Goal: Task Accomplishment & Management: Complete application form

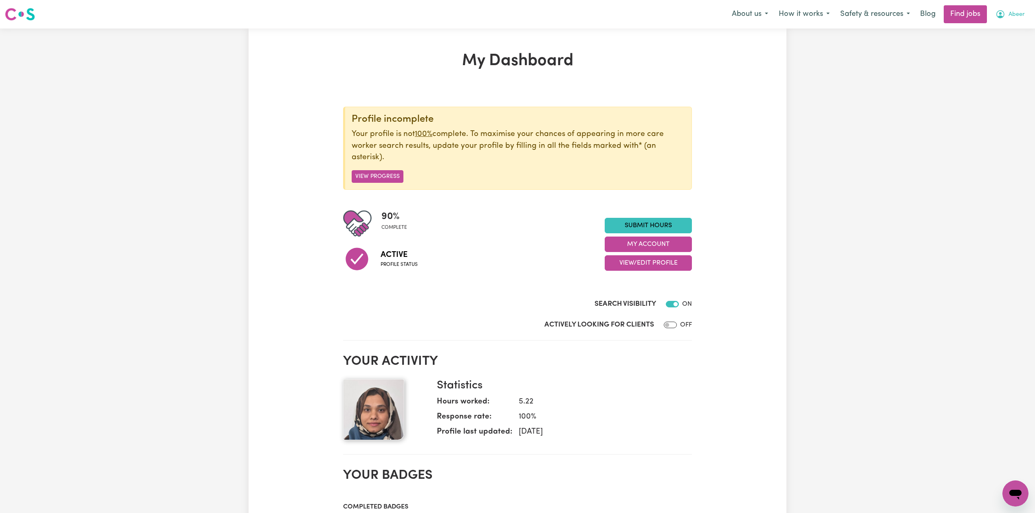
click at [1002, 17] on icon "My Account" at bounding box center [1000, 14] width 8 height 8
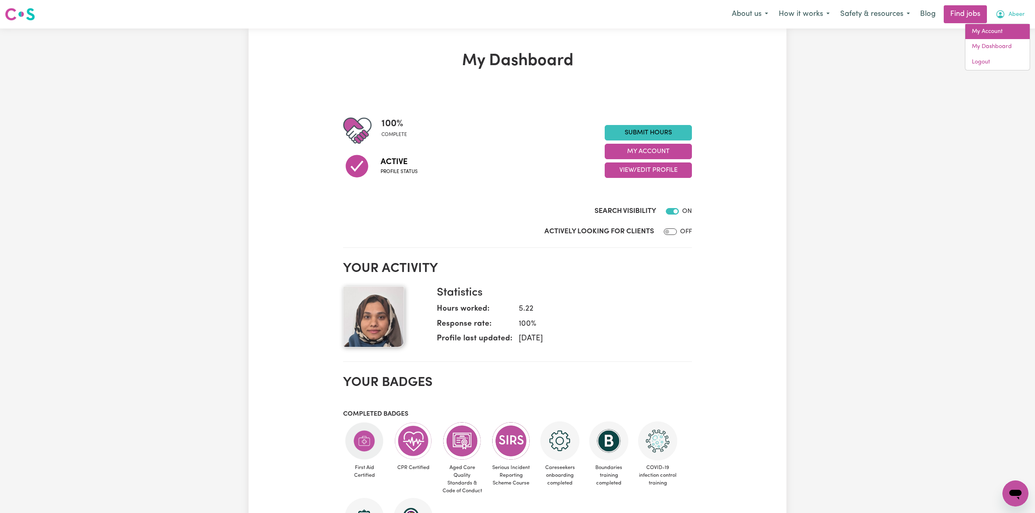
click at [1002, 31] on link "My Account" at bounding box center [997, 31] width 64 height 15
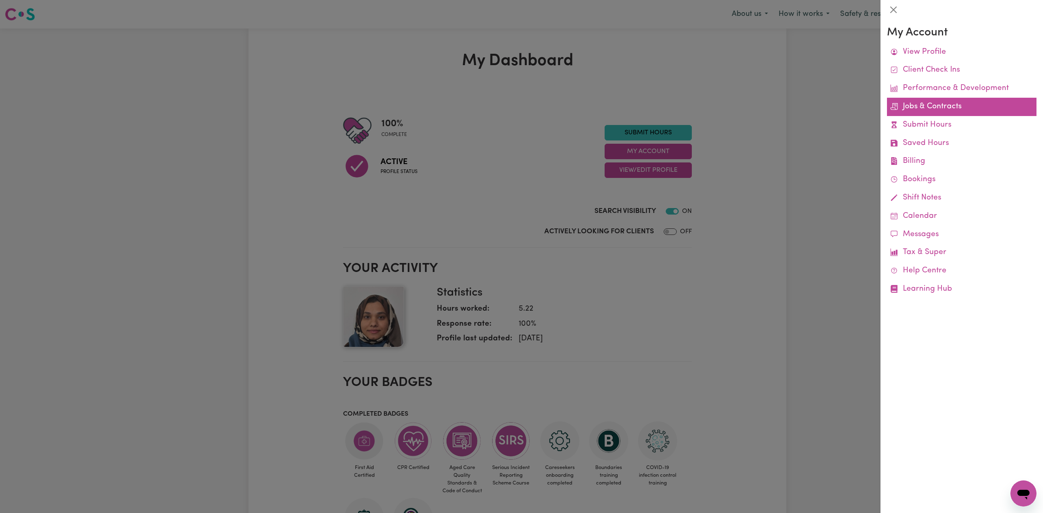
click at [920, 111] on link "Jobs & Contracts" at bounding box center [962, 107] width 150 height 18
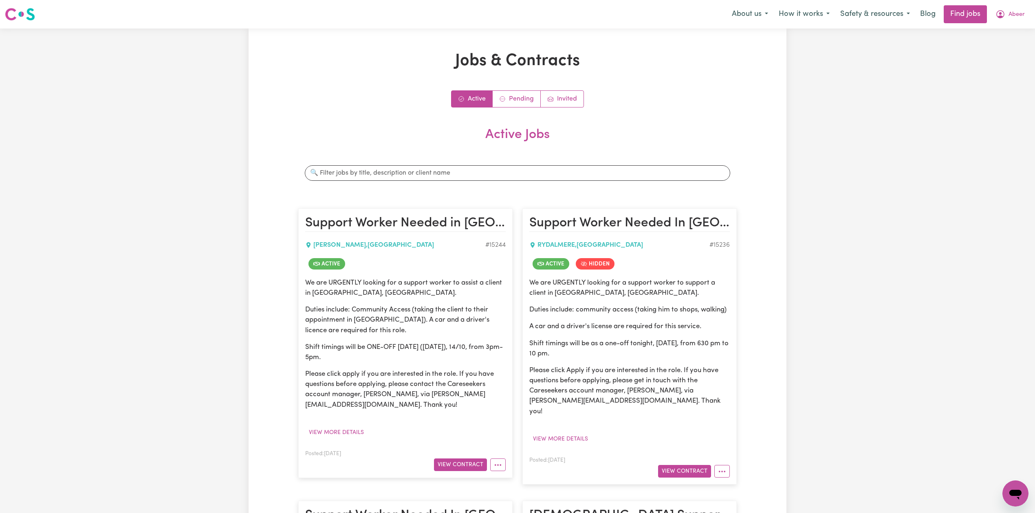
scroll to position [108, 0]
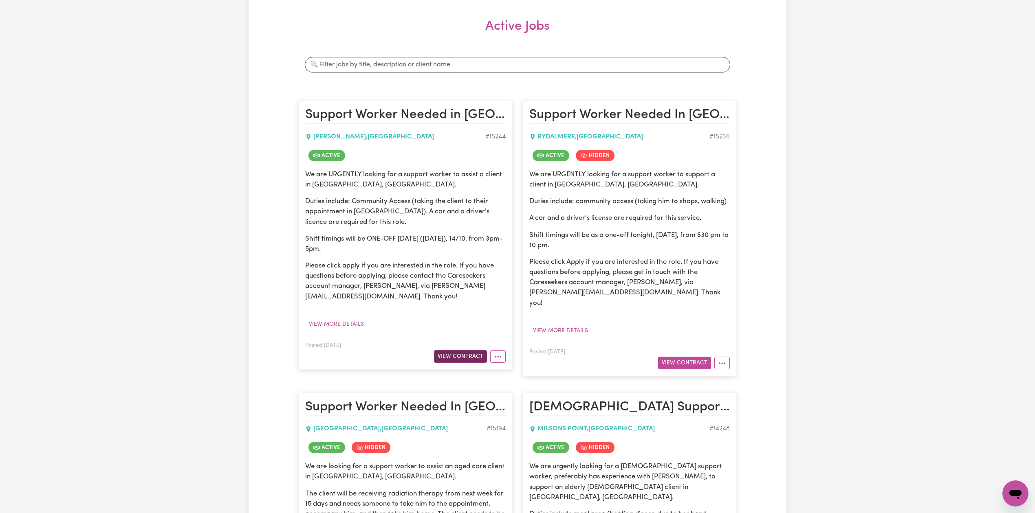
click at [449, 356] on button "View Contract" at bounding box center [460, 356] width 53 height 13
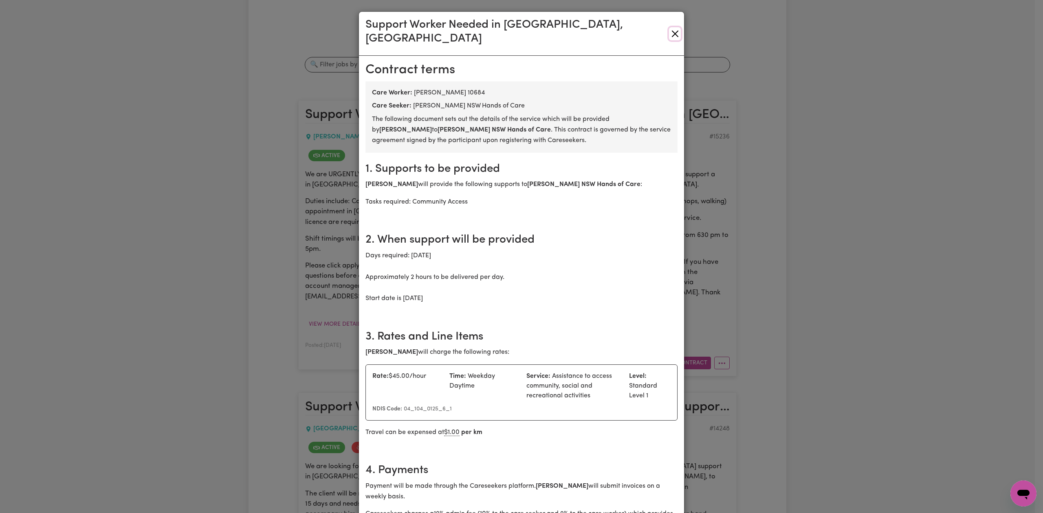
click at [669, 27] on button "Close" at bounding box center [675, 33] width 12 height 13
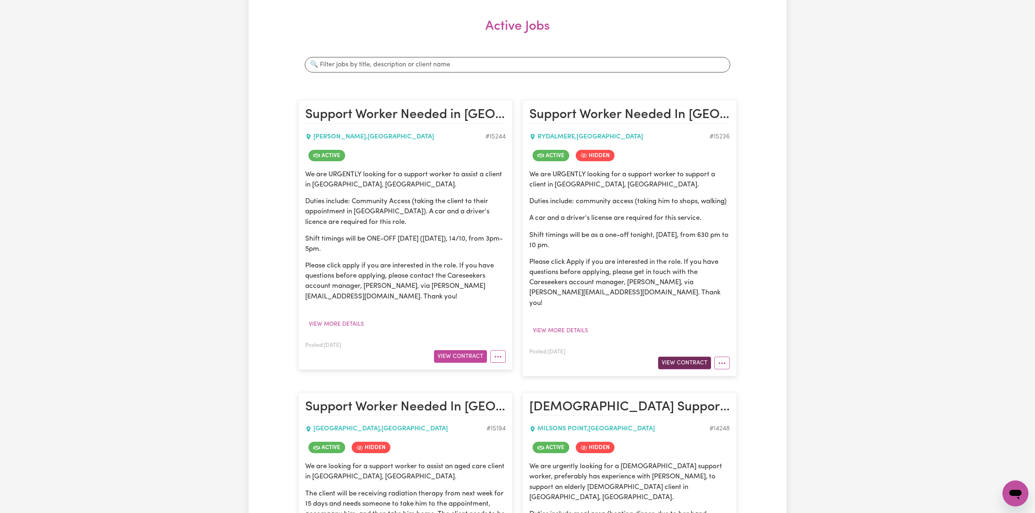
click at [688, 357] on button "View Contract" at bounding box center [684, 363] width 53 height 13
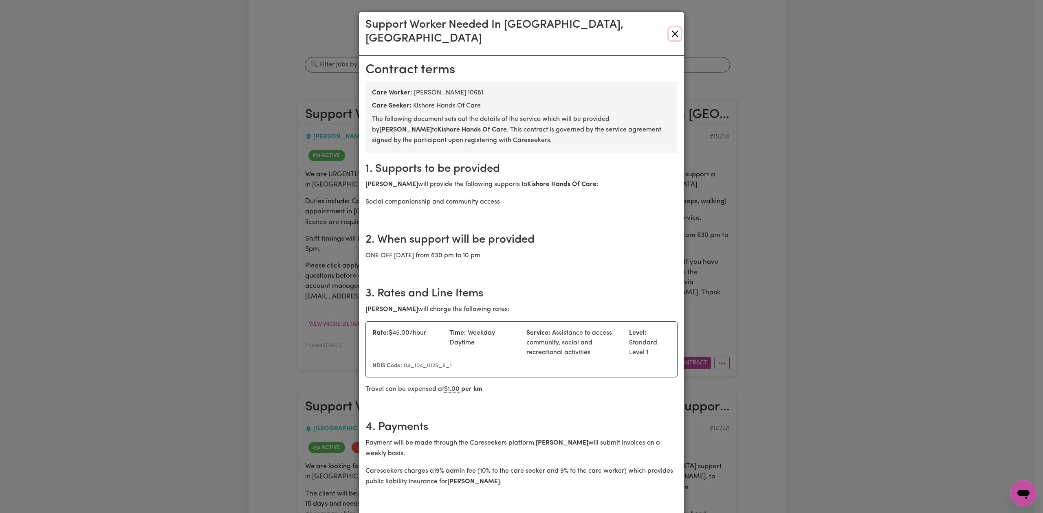
click at [669, 27] on button "Close" at bounding box center [675, 33] width 12 height 13
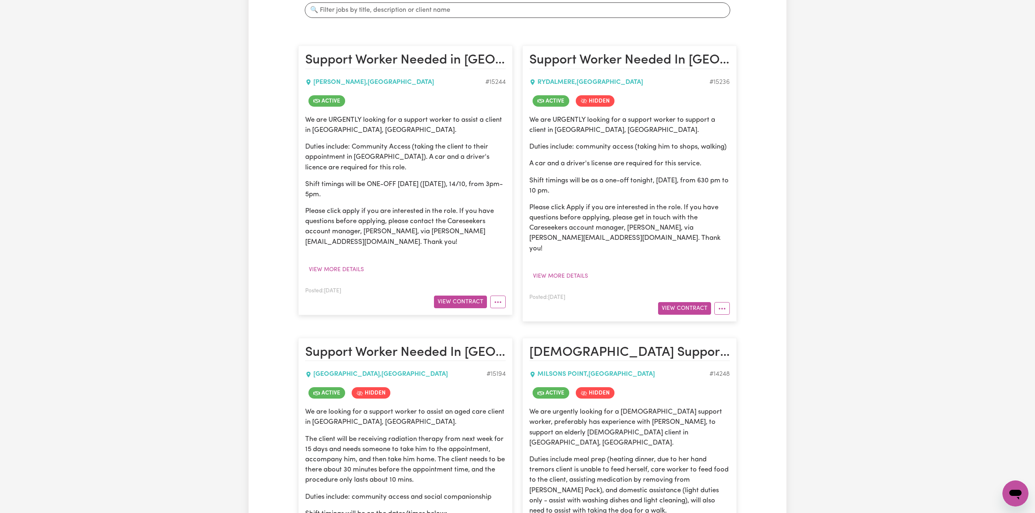
scroll to position [0, 0]
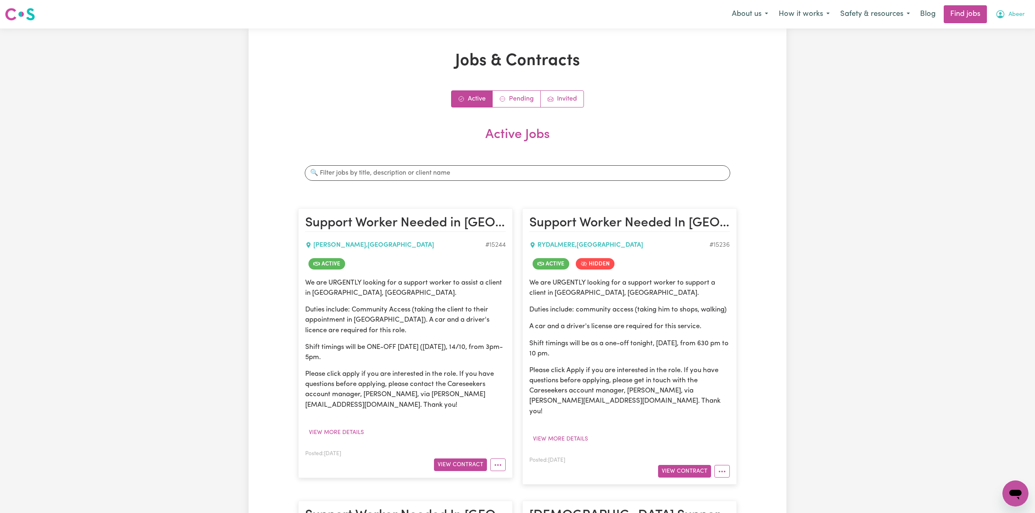
click at [1026, 19] on button "Abeer" at bounding box center [1010, 14] width 40 height 17
click at [999, 65] on link "Logout" at bounding box center [997, 62] width 64 height 15
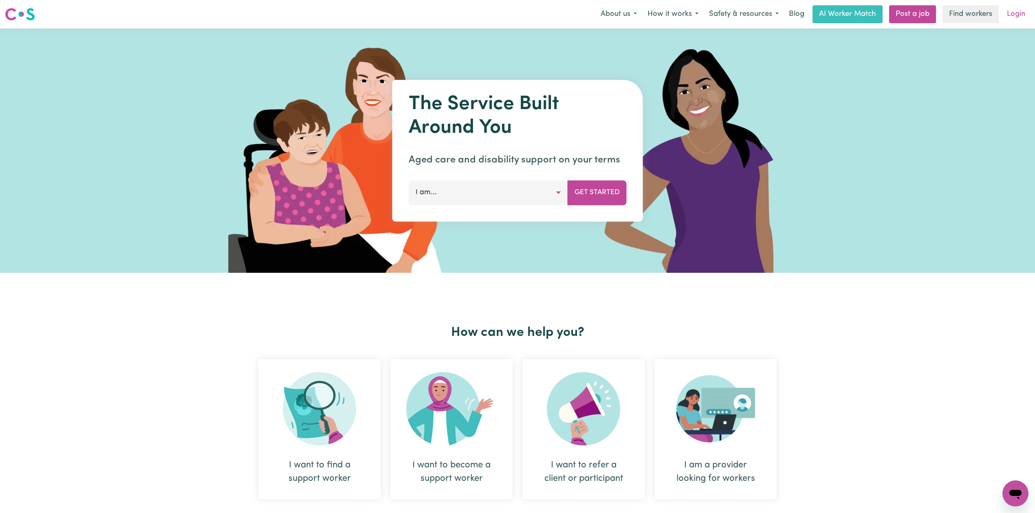
click at [1029, 13] on link "Login" at bounding box center [1016, 14] width 28 height 18
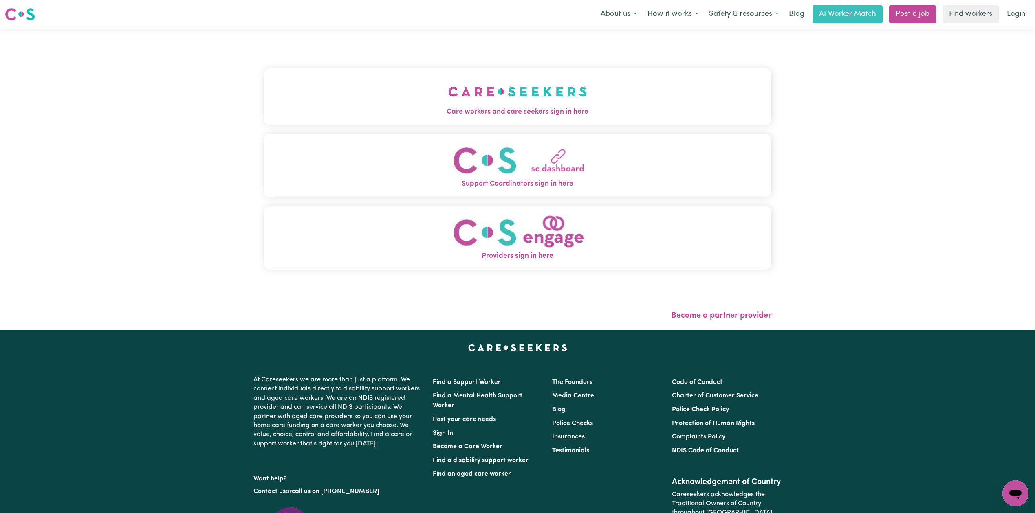
click at [393, 91] on button "Care workers and care seekers sign in here" at bounding box center [518, 96] width 508 height 57
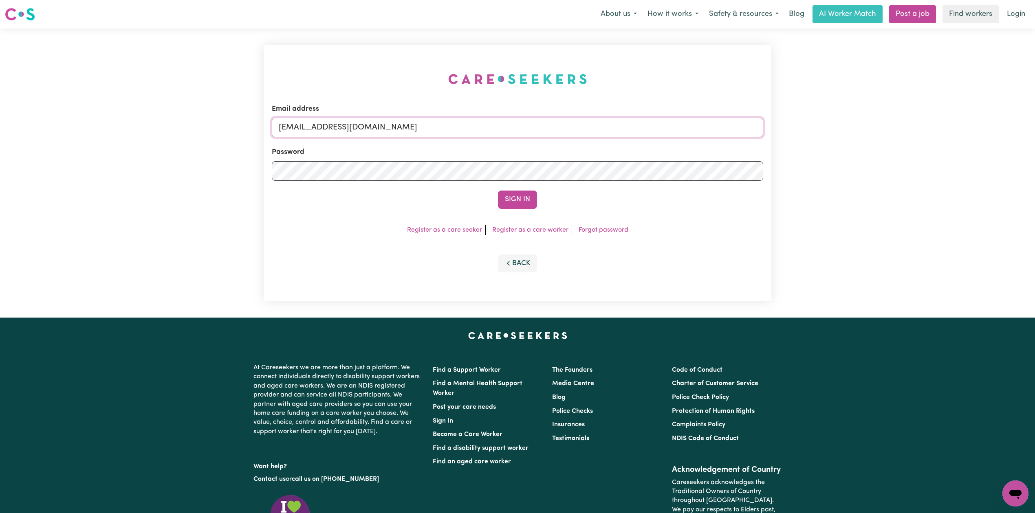
drag, startPoint x: 352, startPoint y: 126, endPoint x: 349, endPoint y: 132, distance: 7.5
click at [352, 126] on input "[EMAIL_ADDRESS][DOMAIN_NAME]" at bounding box center [517, 128] width 491 height 20
click at [545, 162] on form "Email address Superuser~[EMAIL_ADDRESS][DOMAIN_NAME] Password Sign In" at bounding box center [517, 156] width 491 height 105
type input "Superuser~[EMAIL_ADDRESS][DOMAIN_NAME]"
click at [514, 196] on button "Sign In" at bounding box center [517, 200] width 39 height 18
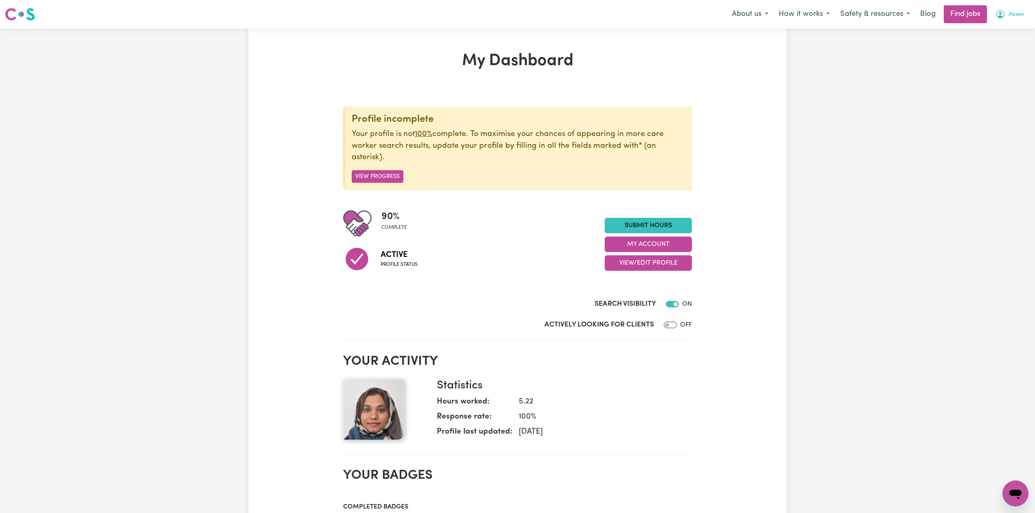
click at [998, 18] on icon "My Account" at bounding box center [1000, 14] width 8 height 8
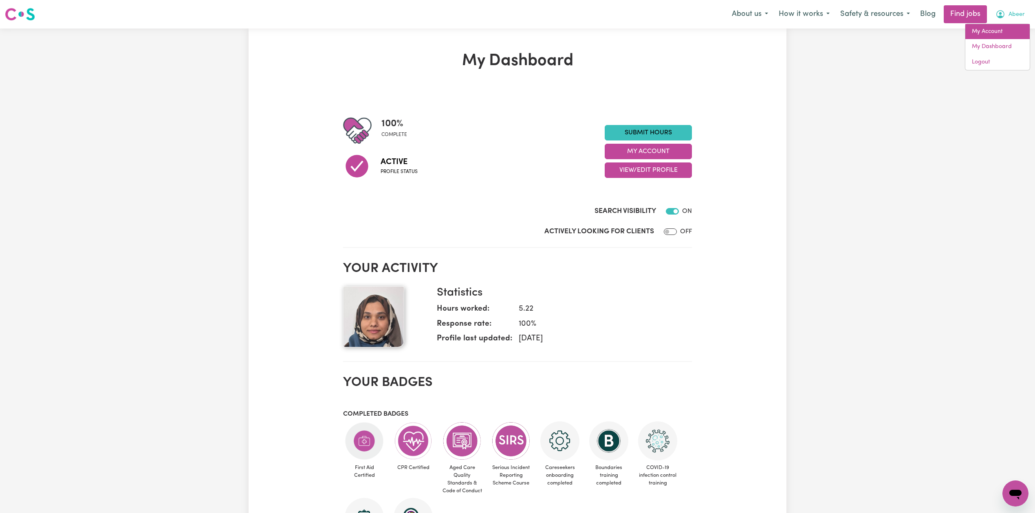
click at [998, 29] on link "My Account" at bounding box center [997, 31] width 64 height 15
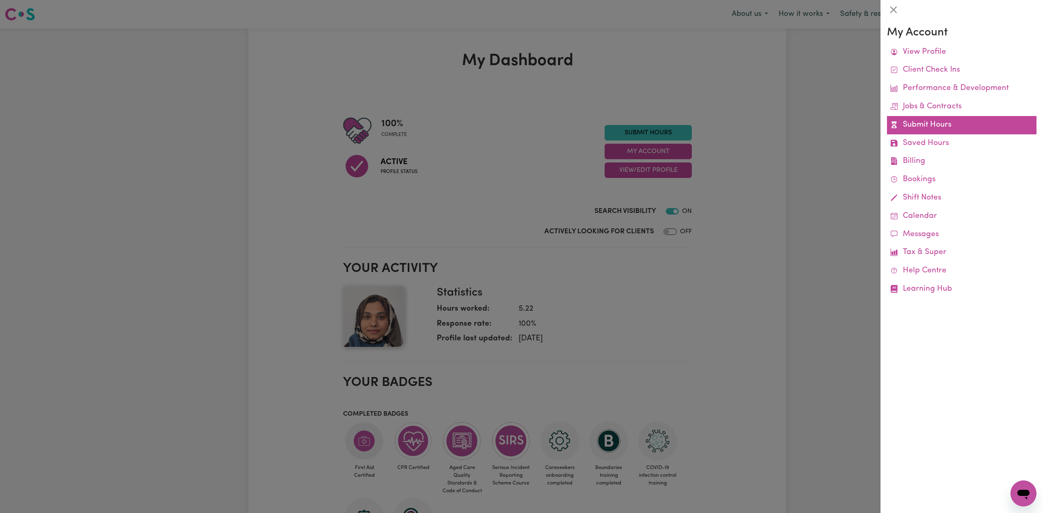
click at [925, 124] on link "Submit Hours" at bounding box center [962, 125] width 150 height 18
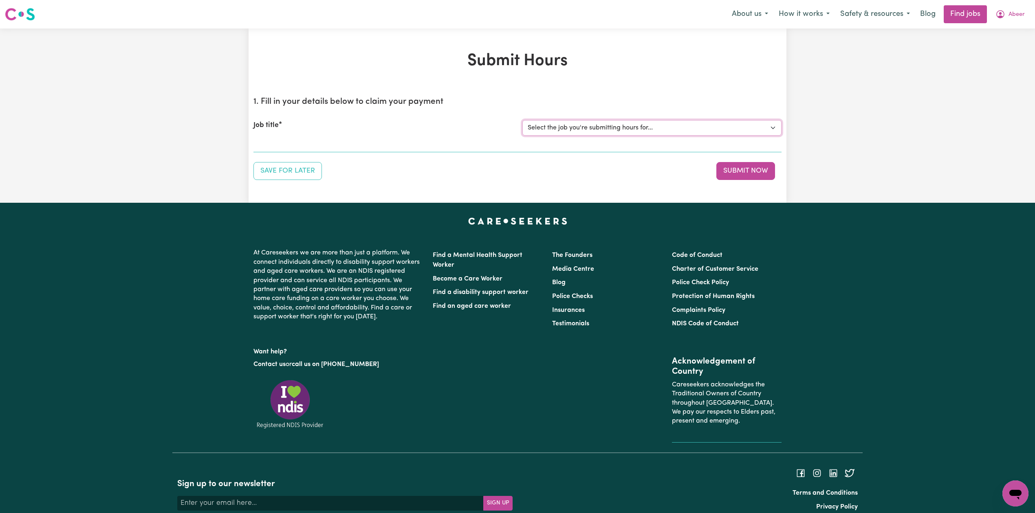
click at [558, 129] on select "Select the job you're submitting hours for... [[PERSON_NAME] NSW Hands of Care]…" at bounding box center [651, 127] width 259 height 15
select select "15236"
click at [522, 120] on select "Select the job you're submitting hours for... [[PERSON_NAME] NSW Hands of Care]…" at bounding box center [651, 127] width 259 height 15
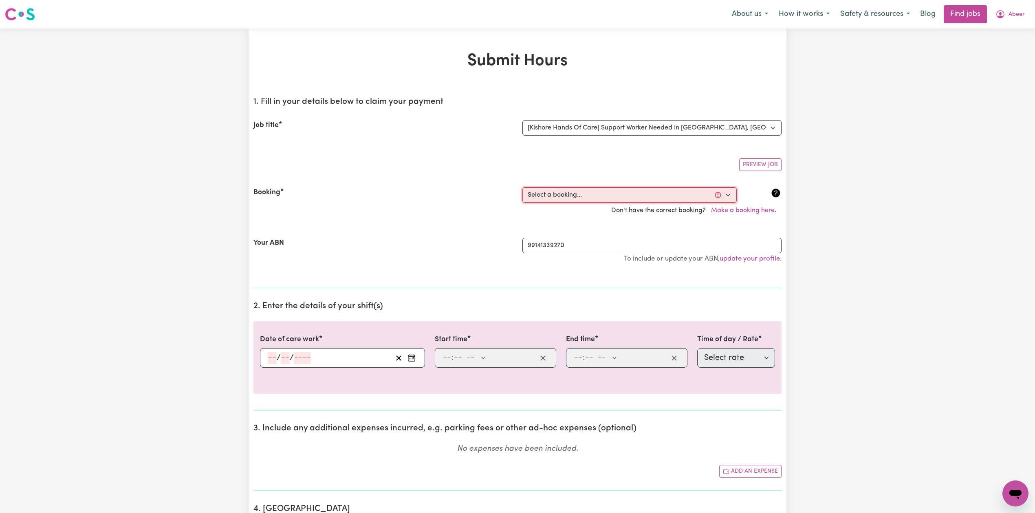
click at [571, 196] on select "Select a booking... [DATE] 6:30pm to 10:00pm (ONE-OFF) [DATE] 11:00am to 02:00p…" at bounding box center [629, 194] width 214 height 15
select select "369402"
click at [522, 188] on select "Select a booking... [DATE] 6:30pm to 10:00pm (ONE-OFF) [DATE] 11:00am to 02:00p…" at bounding box center [629, 194] width 214 height 15
type input "[DATE]"
type input "10"
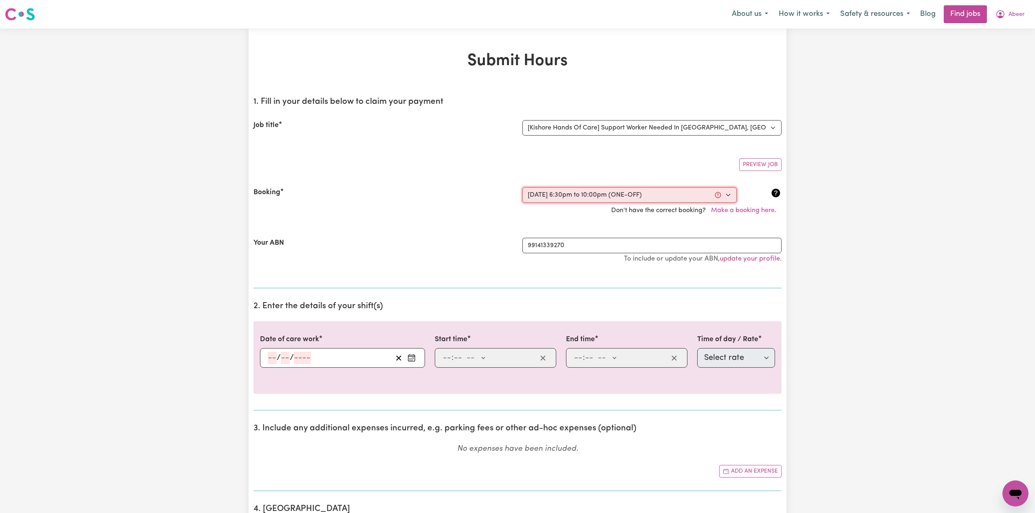
type input "10"
type input "2025"
type input "18:30"
type input "6"
type input "30"
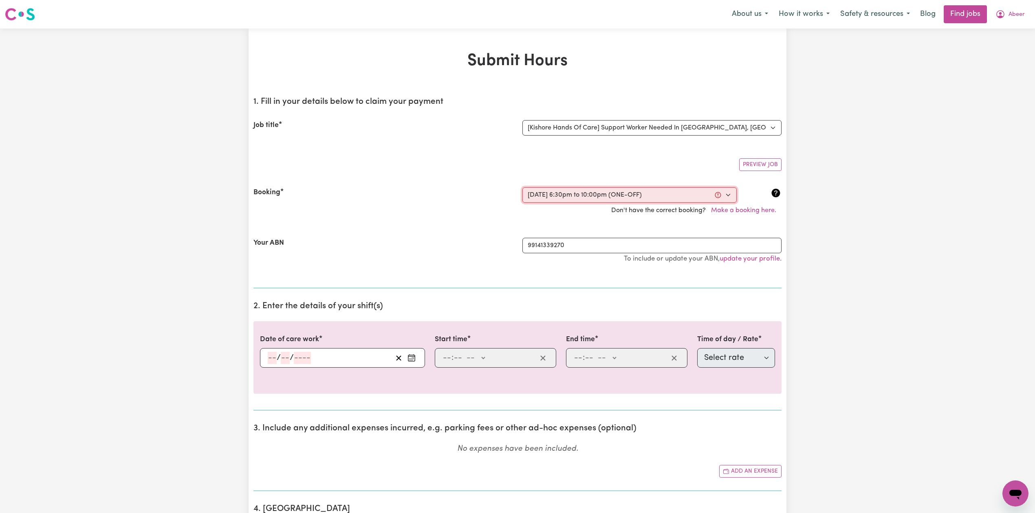
select select "pm"
type input "22:00"
type input "10"
type input "0"
select select "pm"
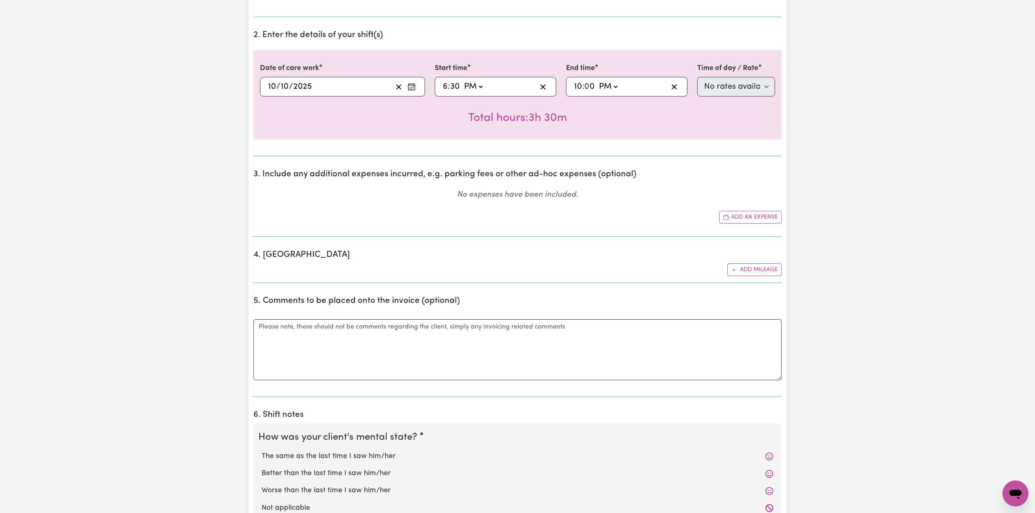
scroll to position [108, 0]
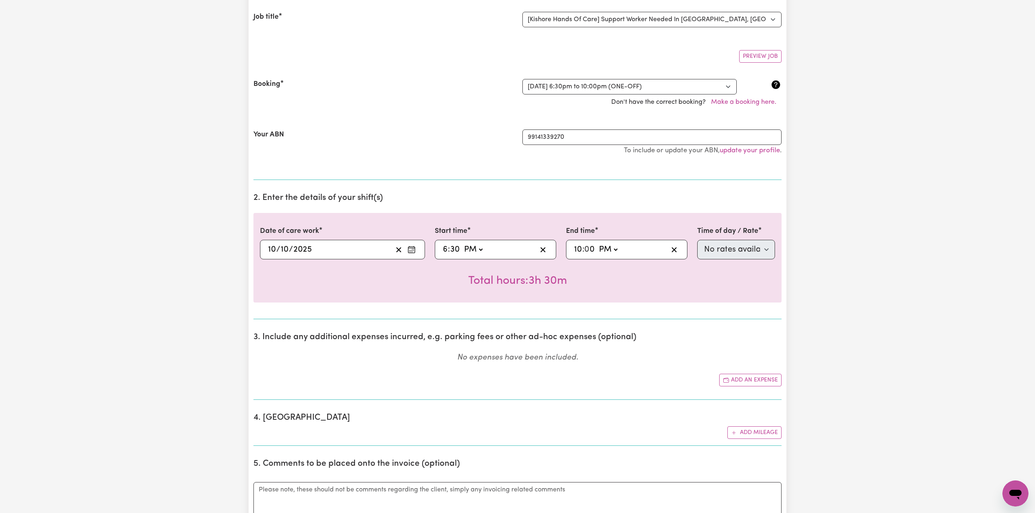
click at [865, 210] on div "Submit Hours 1. Fill in your details below to claim your payment Job title Sele…" at bounding box center [517, 521] width 1035 height 1202
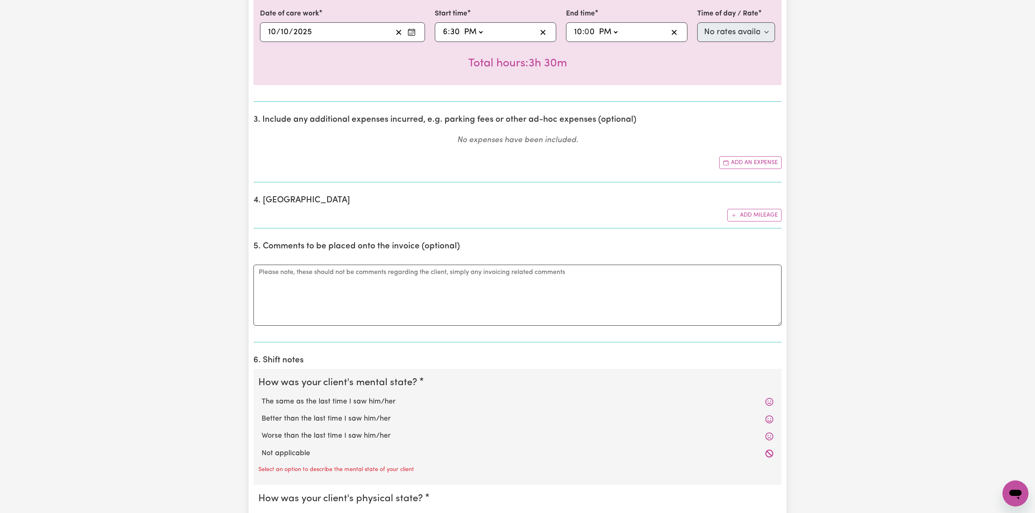
scroll to position [217, 0]
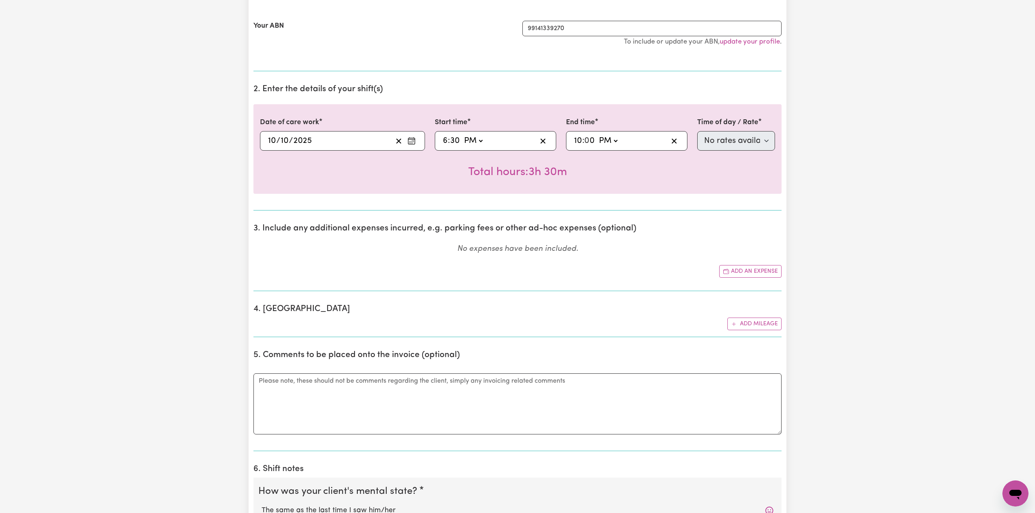
click at [631, 143] on div "22:00 10 : 0 0 AM PM" at bounding box center [620, 141] width 95 height 12
click at [635, 194] on div "Date of care work [DATE] [DATE] Start time 18:30 6 : 30 AM PM End time 22:00 10…" at bounding box center [517, 149] width 528 height 90
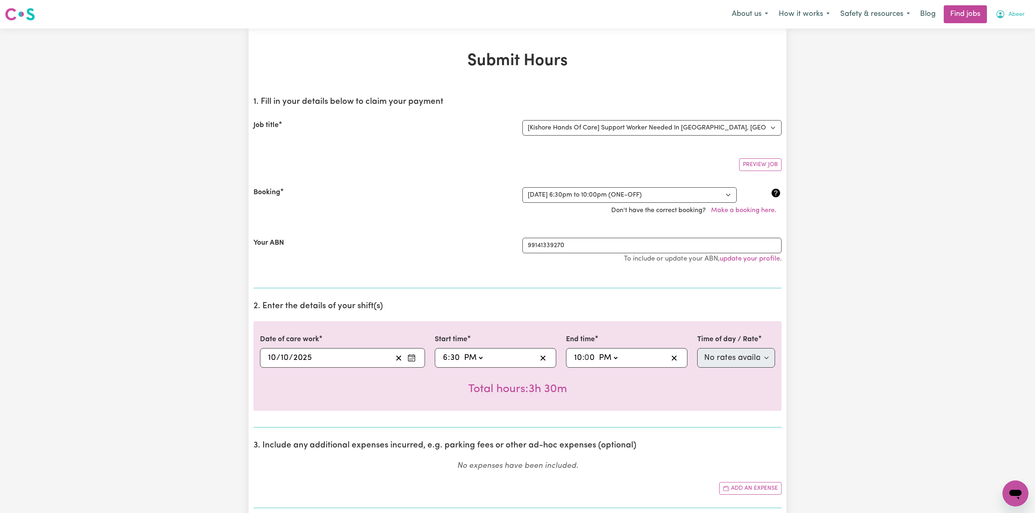
click at [1004, 10] on icon "My Account" at bounding box center [1001, 14] width 10 height 10
click at [989, 64] on link "Logout" at bounding box center [997, 62] width 64 height 15
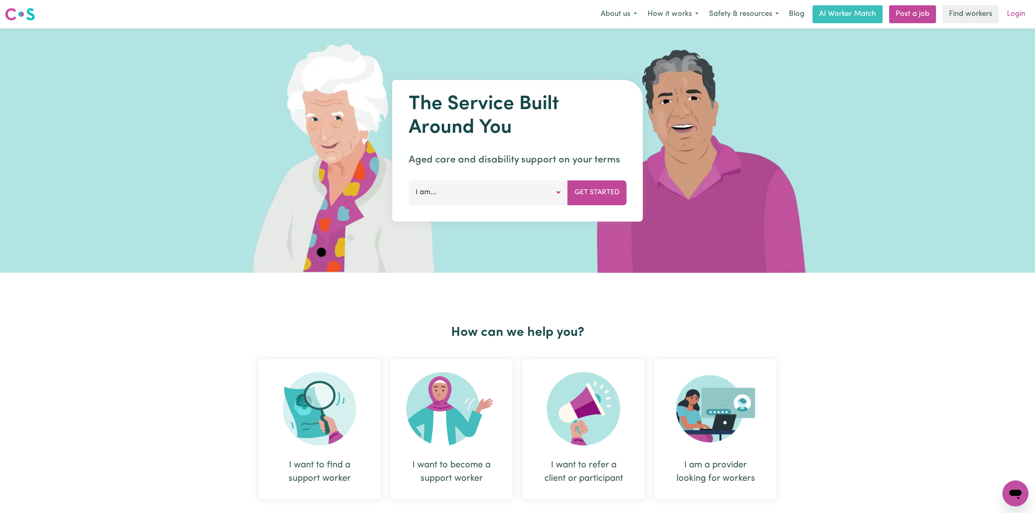
click at [1020, 15] on link "Login" at bounding box center [1016, 14] width 28 height 18
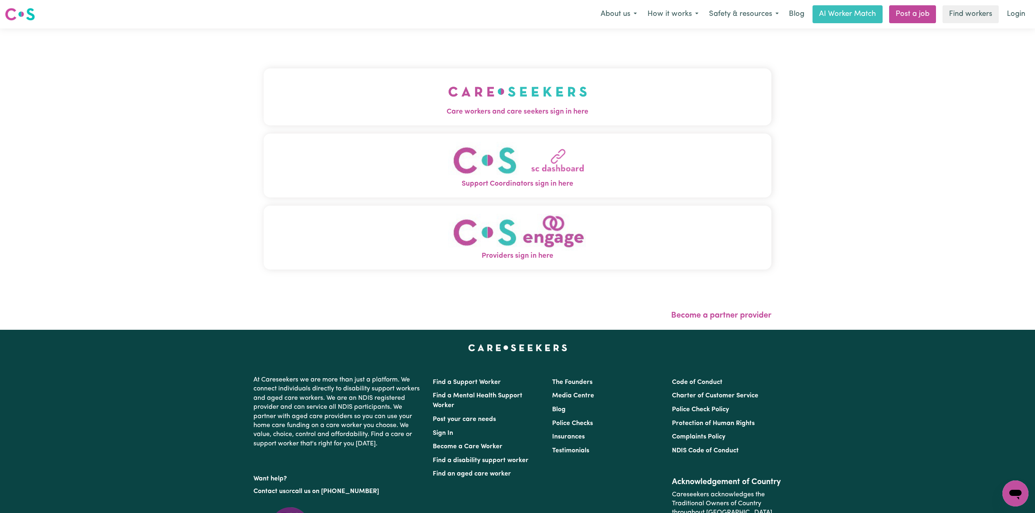
click at [435, 104] on button "Care workers and care seekers sign in here" at bounding box center [518, 96] width 508 height 57
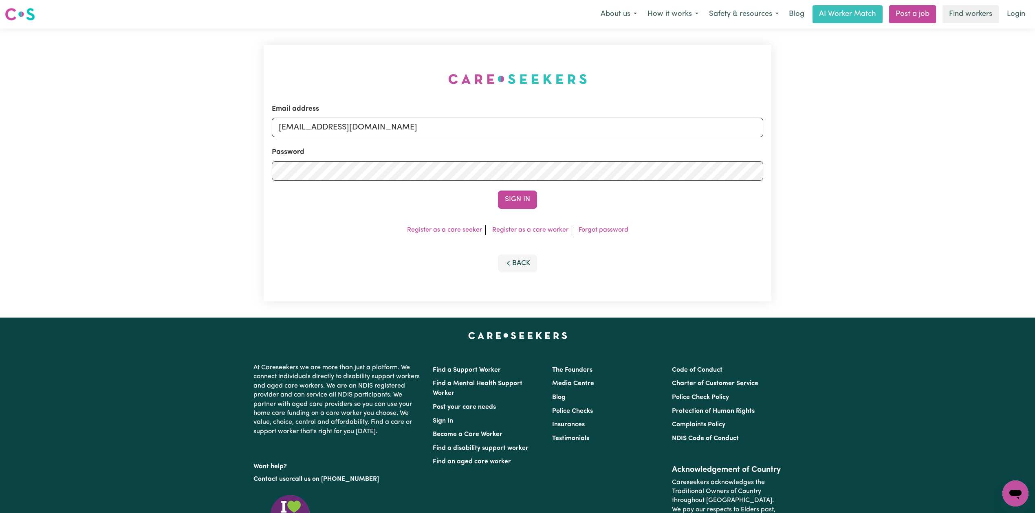
click at [369, 117] on div "Email address [EMAIL_ADDRESS][DOMAIN_NAME]" at bounding box center [517, 120] width 491 height 33
drag, startPoint x: 359, startPoint y: 126, endPoint x: 357, endPoint y: 137, distance: 11.7
click at [359, 126] on input "[EMAIL_ADDRESS][DOMAIN_NAME]" at bounding box center [517, 128] width 491 height 20
drag, startPoint x: 320, startPoint y: 126, endPoint x: 517, endPoint y: 150, distance: 198.7
click at [517, 150] on form "Email address Superuser~[EMAIL_ADDRESS][DOMAIN_NAME] Password Sign In" at bounding box center [517, 156] width 491 height 105
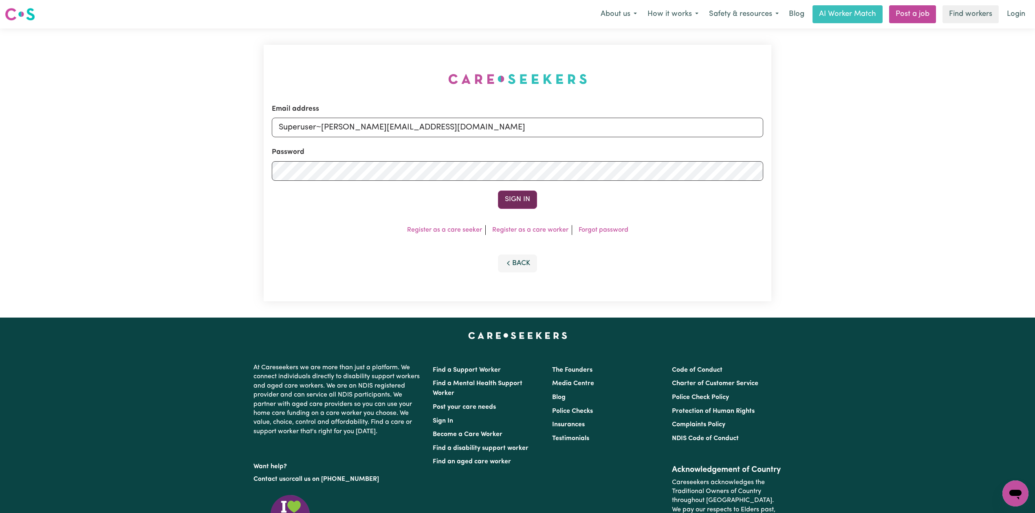
type input "Superuser~[PERSON_NAME][EMAIL_ADDRESS][DOMAIN_NAME]"
click at [524, 194] on button "Sign In" at bounding box center [517, 200] width 39 height 18
